Goal: Information Seeking & Learning: Learn about a topic

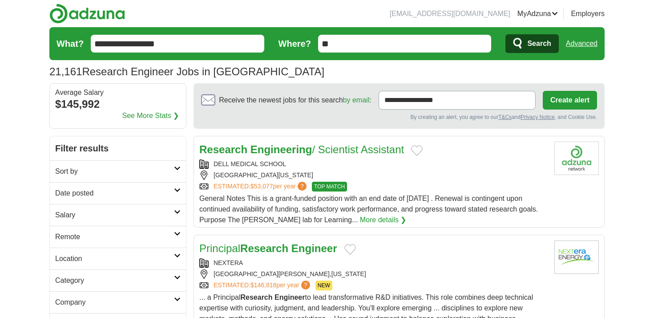
click at [227, 46] on input "**********" at bounding box center [177, 44] width 173 height 18
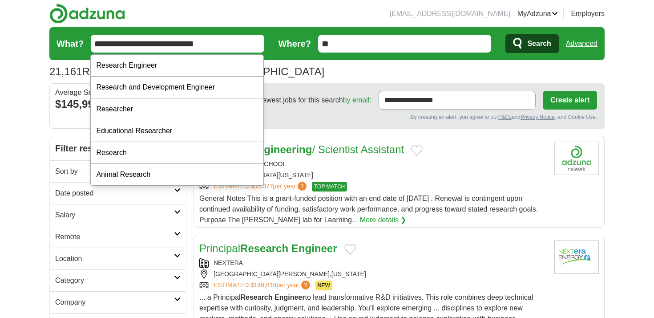
type input "**********"
click at [505, 34] on button "Search" at bounding box center [531, 43] width 53 height 19
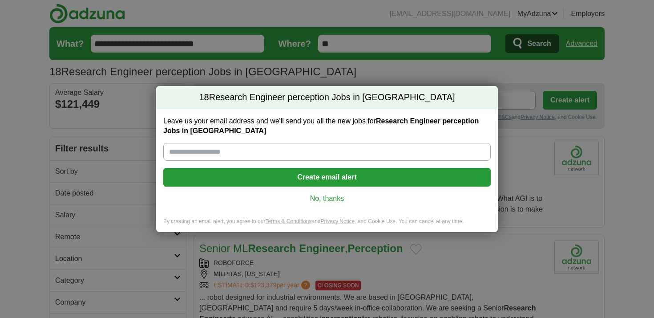
click at [308, 196] on link "No, thanks" at bounding box center [326, 198] width 313 height 10
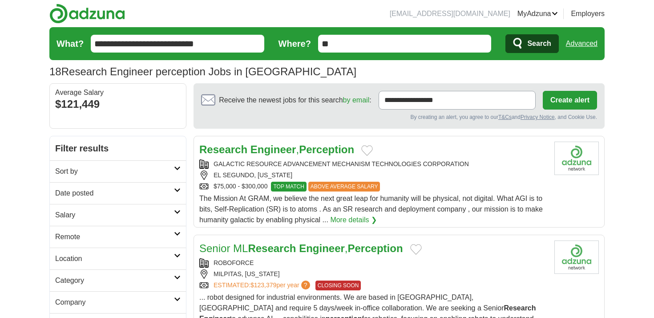
click at [313, 152] on strong "Perception" at bounding box center [326, 149] width 55 height 12
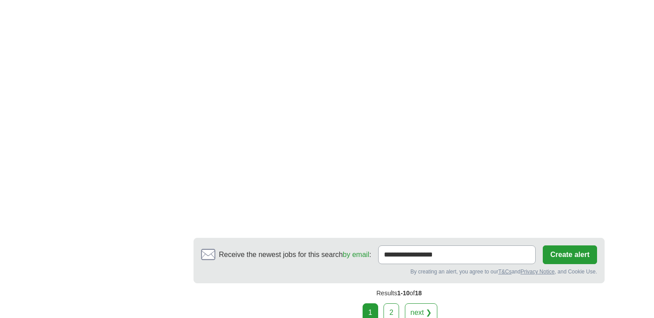
scroll to position [1534, 0]
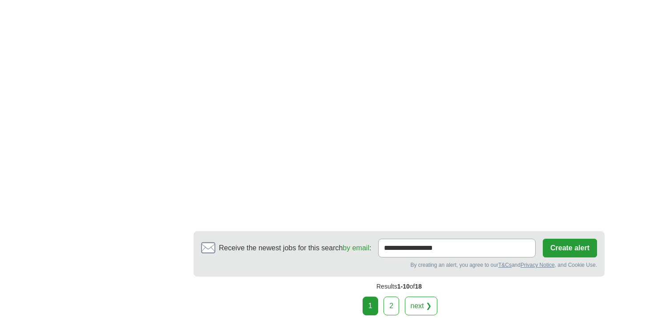
click at [428, 296] on link "next ❯" at bounding box center [421, 305] width 33 height 19
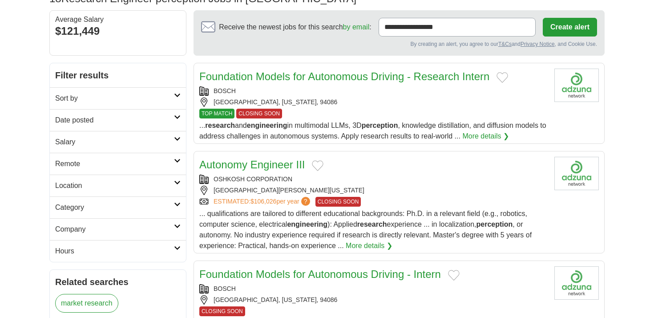
scroll to position [79, 0]
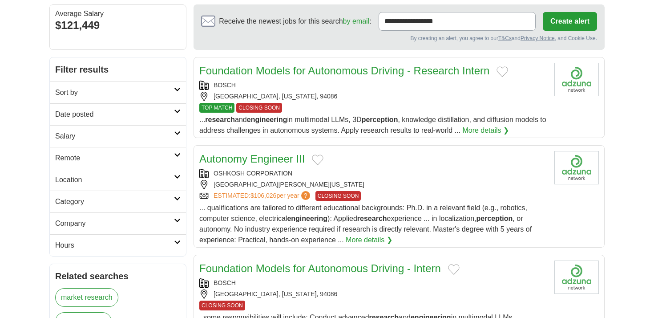
click at [356, 171] on div "OSHKOSH CORPORATION" at bounding box center [373, 173] width 348 height 9
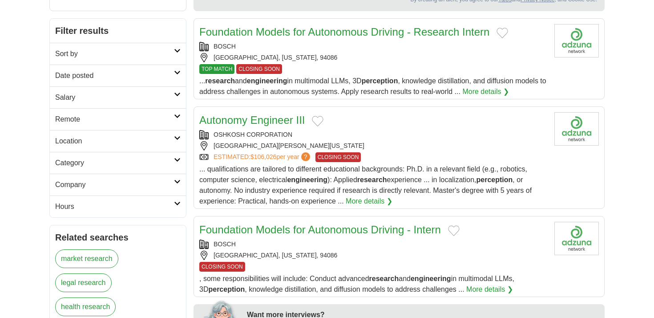
scroll to position [0, 0]
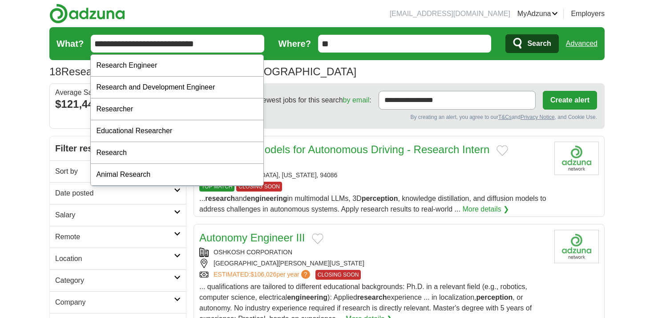
drag, startPoint x: 223, startPoint y: 44, endPoint x: 173, endPoint y: 43, distance: 49.8
click at [173, 43] on input "**********" at bounding box center [177, 44] width 173 height 18
type input "**********"
click at [505, 34] on button "Search" at bounding box center [531, 43] width 53 height 19
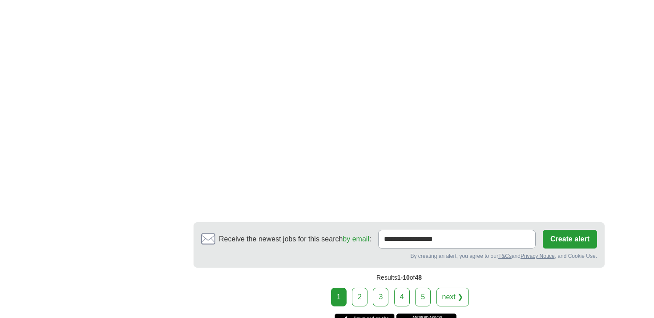
scroll to position [1306, 0]
click at [462, 290] on link "next ❯" at bounding box center [452, 295] width 33 height 19
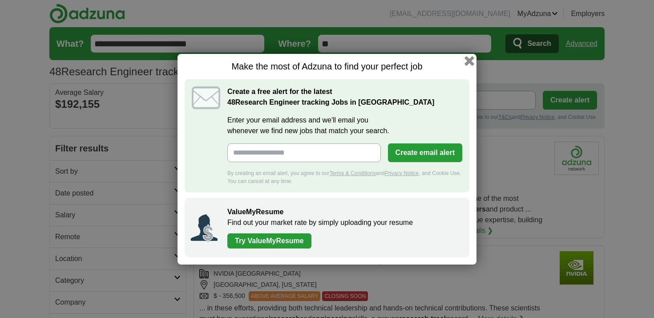
click at [471, 60] on button "button" at bounding box center [469, 61] width 10 height 10
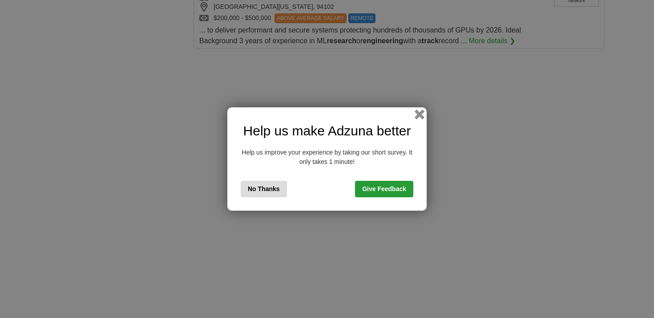
click at [420, 116] on button "button" at bounding box center [420, 114] width 10 height 10
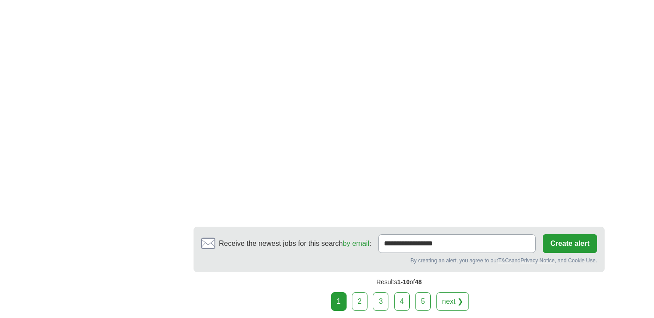
scroll to position [1561, 0]
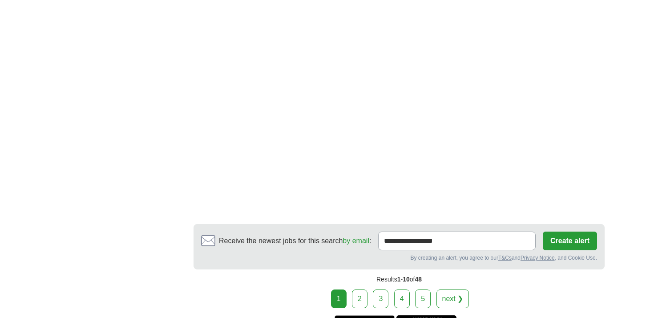
click at [357, 291] on link "2" at bounding box center [360, 298] width 16 height 19
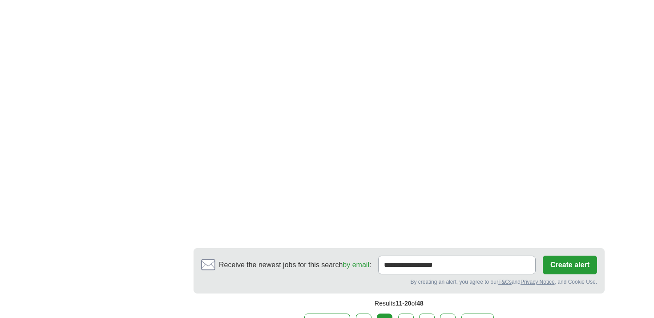
scroll to position [1512, 0]
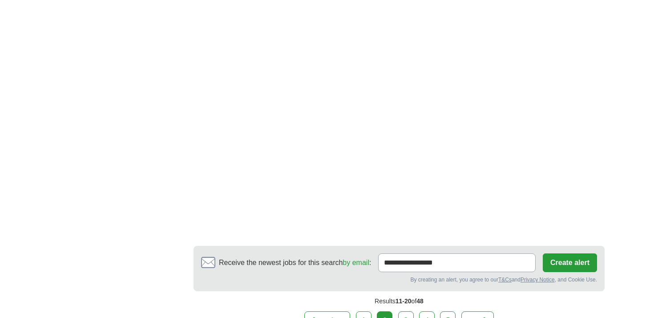
click at [408, 311] on link "3" at bounding box center [406, 320] width 16 height 19
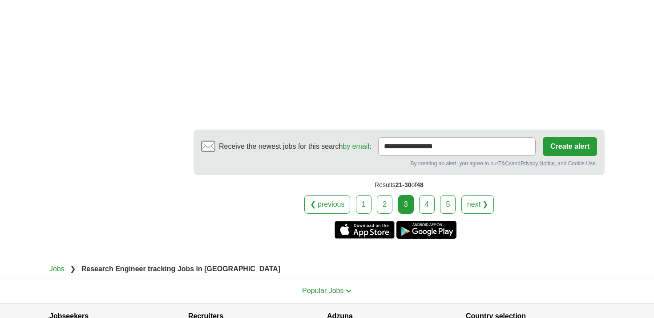
scroll to position [1609, 0]
click at [431, 194] on link "4" at bounding box center [427, 203] width 16 height 19
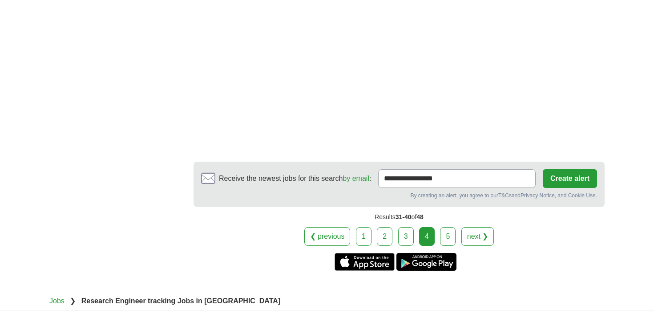
scroll to position [1465, 0]
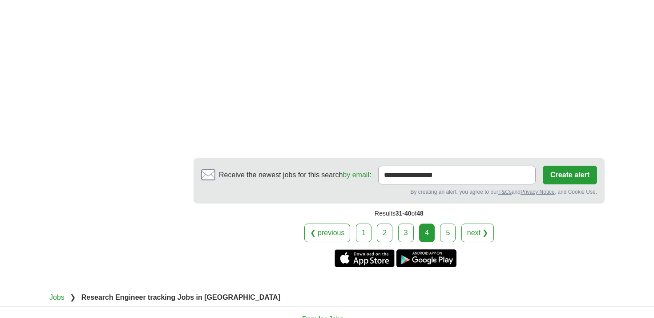
click at [445, 226] on link "5" at bounding box center [448, 232] width 16 height 19
